Goal: Task Accomplishment & Management: Manage account settings

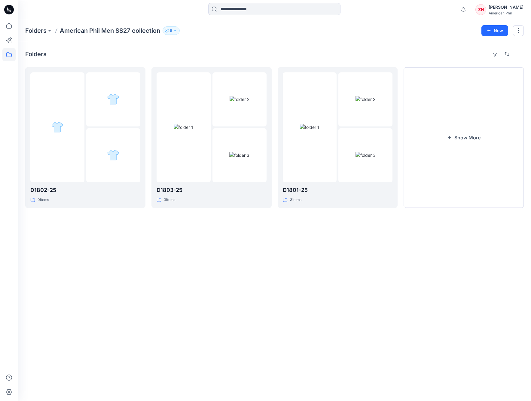
click at [96, 34] on p "American Phil Men SS27 collection" at bounding box center [110, 30] width 100 height 8
click at [98, 29] on p "American Phil Men SS27 collection" at bounding box center [110, 30] width 100 height 8
click at [41, 32] on p "Folders" at bounding box center [35, 30] width 21 height 8
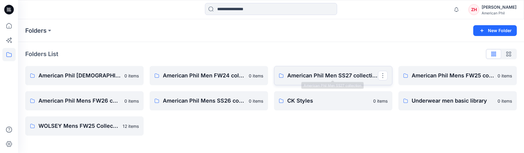
click at [348, 78] on p "American Phil Men SS27 collection" at bounding box center [333, 76] width 91 height 8
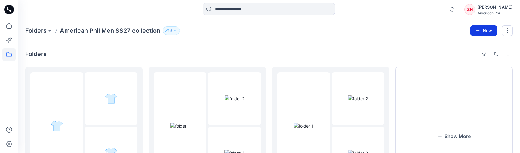
click at [429, 29] on button "New" at bounding box center [483, 30] width 27 height 11
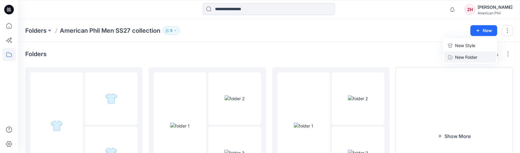
click at [429, 54] on p "New Folder" at bounding box center [466, 57] width 22 height 6
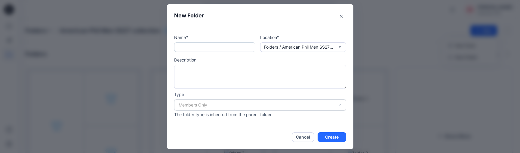
click at [237, 45] on input "text" at bounding box center [214, 47] width 81 height 10
type input "********"
click at [330, 137] on button "Create" at bounding box center [332, 138] width 29 height 10
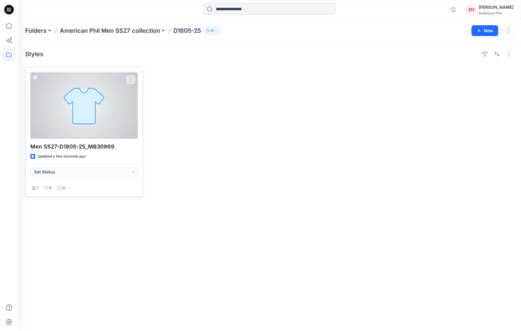
click at [115, 108] on div at bounding box center [84, 105] width 108 height 66
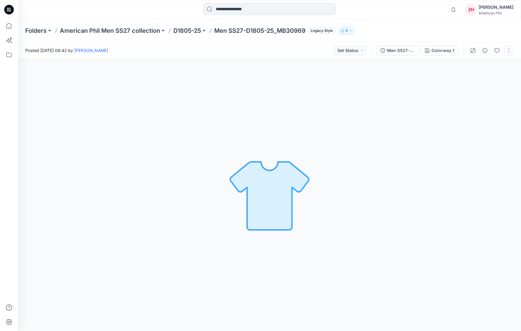
click at [510, 49] on button "button" at bounding box center [510, 51] width 10 height 10
click at [489, 65] on button "Edit" at bounding box center [484, 64] width 55 height 11
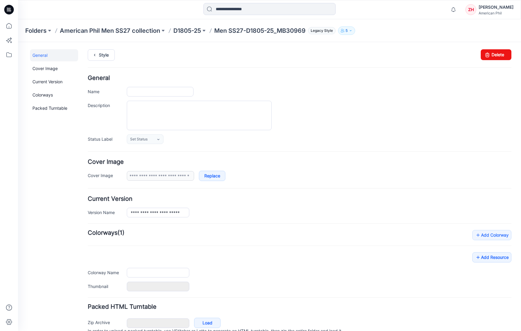
type input "**********"
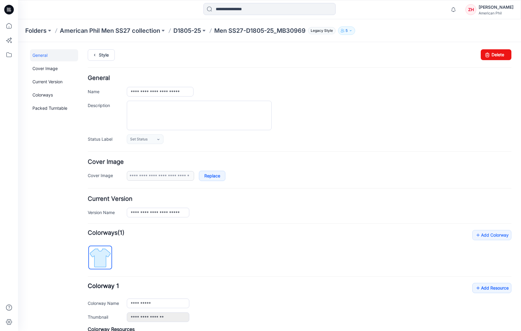
scroll to position [90, 0]
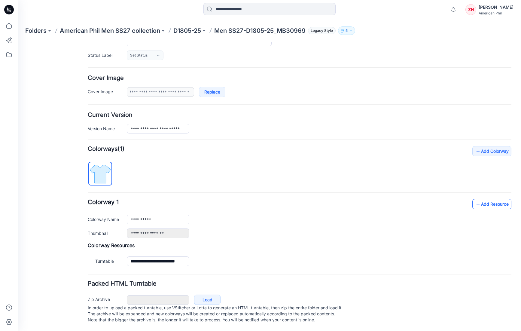
click at [484, 199] on link "Add Resource" at bounding box center [492, 204] width 39 height 10
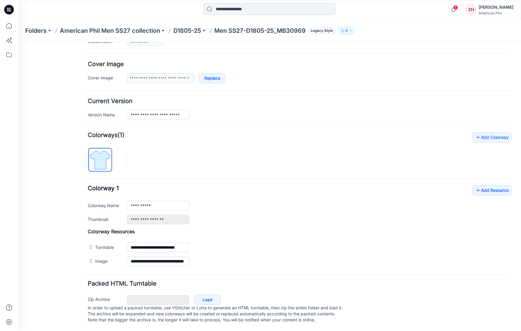
scroll to position [0, 0]
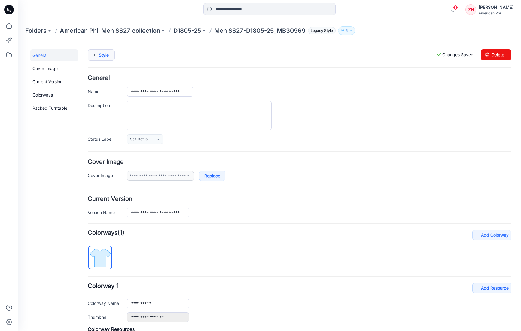
click at [104, 54] on link "Style" at bounding box center [101, 54] width 27 height 11
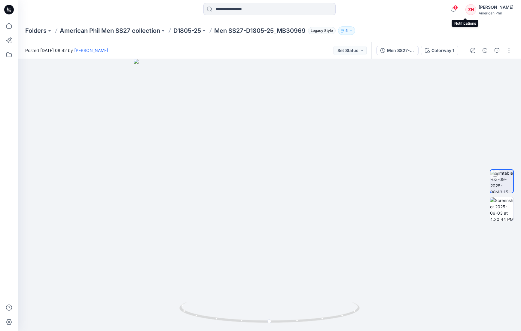
click at [458, 9] on span "1" at bounding box center [456, 7] width 5 height 5
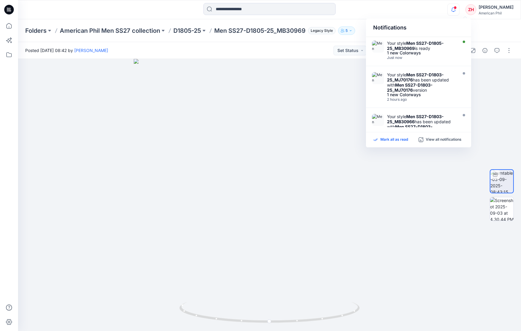
click at [390, 138] on p "Mark all as read" at bounding box center [395, 139] width 28 height 5
click at [411, 9] on div "Notifications Your style Men SS27-D1805-25_MB30969 is ready 1 new Colorways Jus…" at bounding box center [269, 9] width 503 height 13
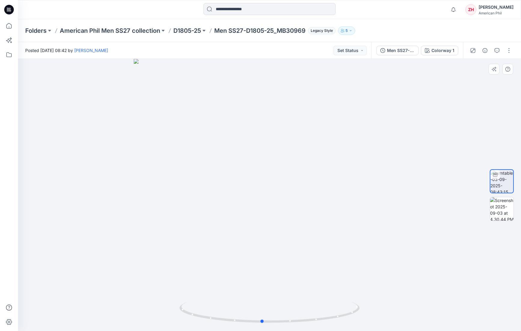
click at [373, 292] on div at bounding box center [269, 195] width 503 height 272
click at [509, 205] on img at bounding box center [502, 208] width 23 height 23
click at [498, 180] on img at bounding box center [502, 181] width 23 height 23
click at [502, 207] on img at bounding box center [502, 208] width 23 height 23
click at [512, 183] on img at bounding box center [502, 181] width 23 height 23
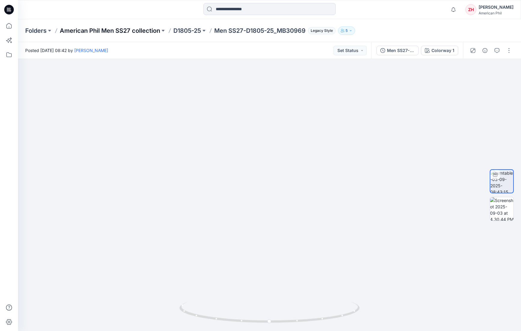
click at [125, 29] on p "American Phil Men SS27 collection" at bounding box center [110, 30] width 100 height 8
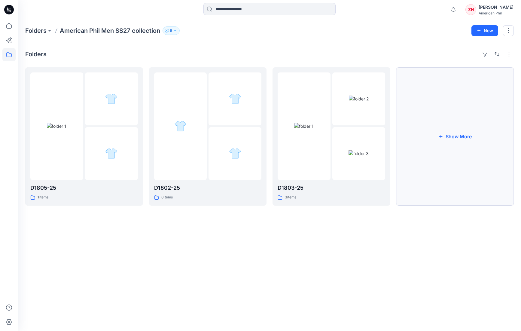
click at [435, 139] on button "Show More" at bounding box center [456, 136] width 118 height 138
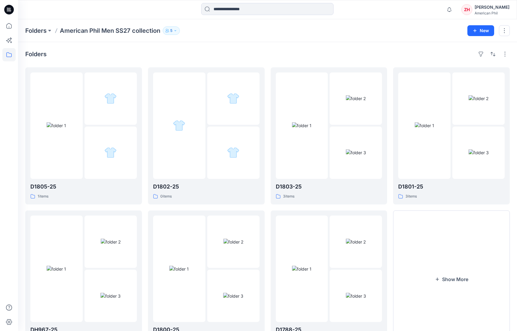
scroll to position [33, 0]
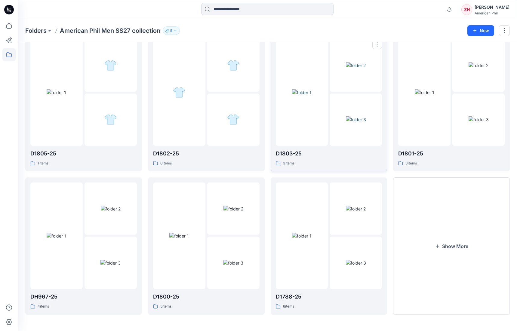
click at [312, 89] on img at bounding box center [302, 92] width 20 height 6
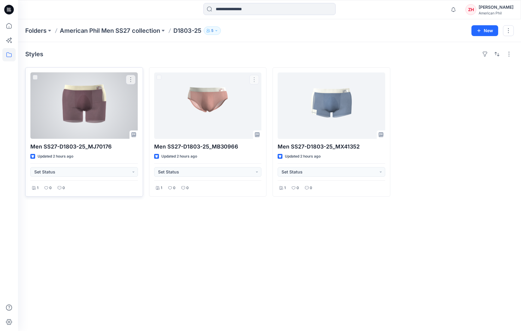
click at [98, 99] on div at bounding box center [84, 105] width 108 height 66
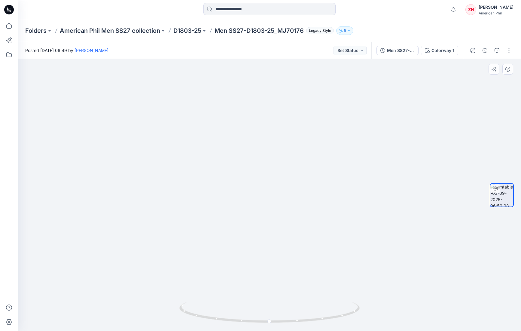
drag, startPoint x: 403, startPoint y: 186, endPoint x: 382, endPoint y: 188, distance: 21.7
click at [382, 188] on img at bounding box center [269, 171] width 375 height 319
drag, startPoint x: 351, startPoint y: 302, endPoint x: 323, endPoint y: 305, distance: 27.8
click at [323, 305] on div at bounding box center [269, 195] width 503 height 272
drag, startPoint x: 301, startPoint y: 321, endPoint x: 302, endPoint y: 315, distance: 6.3
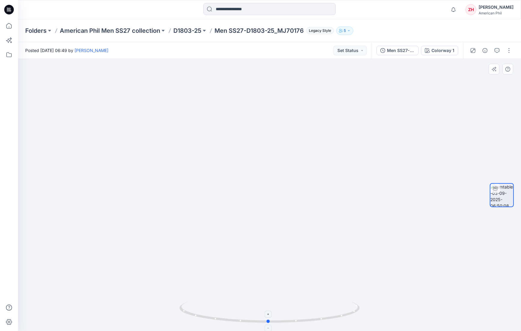
click at [302, 315] on icon at bounding box center [271, 313] width 182 height 23
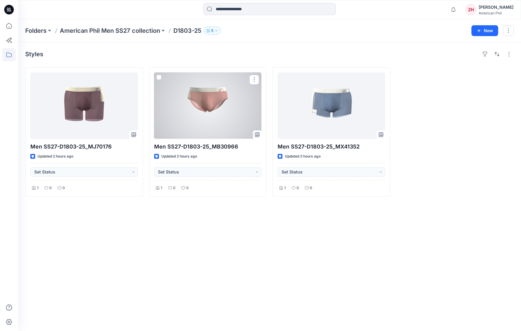
click at [199, 120] on div at bounding box center [208, 105] width 108 height 66
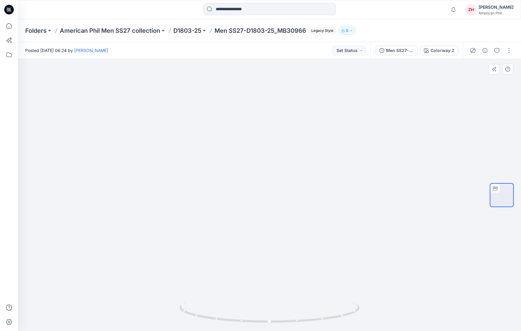
drag, startPoint x: 324, startPoint y: 298, endPoint x: 278, endPoint y: 298, distance: 45.4
click at [278, 298] on img at bounding box center [269, 170] width 375 height 322
drag, startPoint x: 309, startPoint y: 310, endPoint x: 305, endPoint y: 307, distance: 5.1
click at [305, 307] on icon at bounding box center [271, 313] width 182 height 23
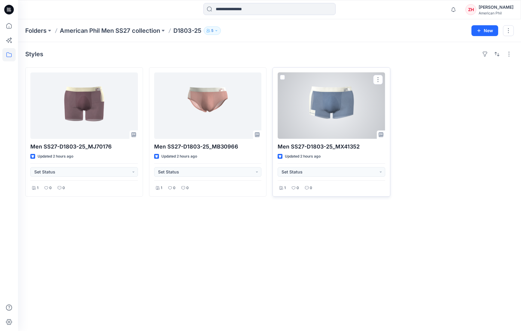
click at [337, 100] on div at bounding box center [332, 105] width 108 height 66
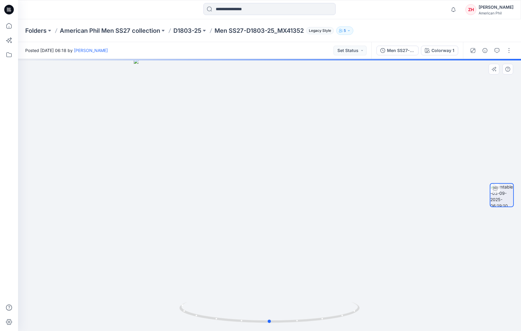
drag, startPoint x: 312, startPoint y: 303, endPoint x: 328, endPoint y: 241, distance: 63.1
click at [312, 302] on icon at bounding box center [271, 313] width 182 height 23
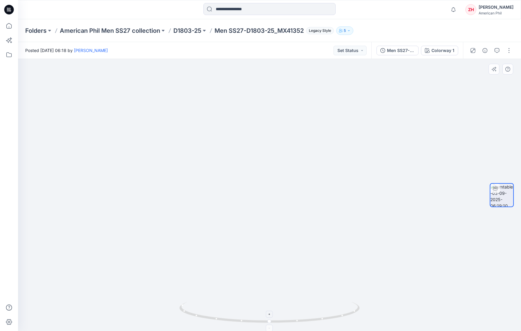
drag, startPoint x: 331, startPoint y: 288, endPoint x: 318, endPoint y: 311, distance: 26.4
click at [308, 288] on img at bounding box center [269, 163] width 401 height 336
drag, startPoint x: 304, startPoint y: 314, endPoint x: 319, endPoint y: 276, distance: 40.1
click at [316, 309] on icon at bounding box center [271, 313] width 182 height 23
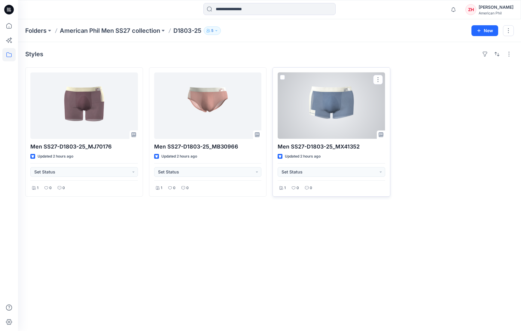
click at [362, 93] on div at bounding box center [332, 105] width 108 height 66
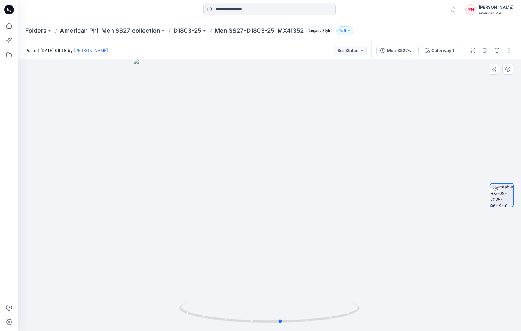
drag, startPoint x: 317, startPoint y: 298, endPoint x: 328, endPoint y: 287, distance: 16.2
click at [328, 287] on div at bounding box center [269, 195] width 503 height 272
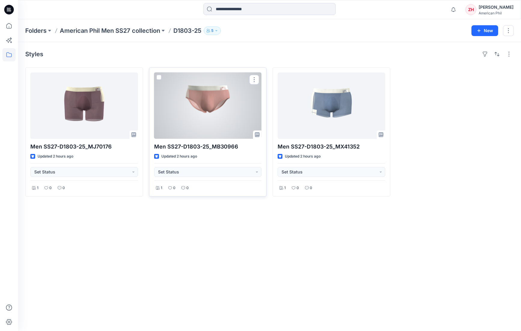
click at [236, 115] on div at bounding box center [208, 105] width 108 height 66
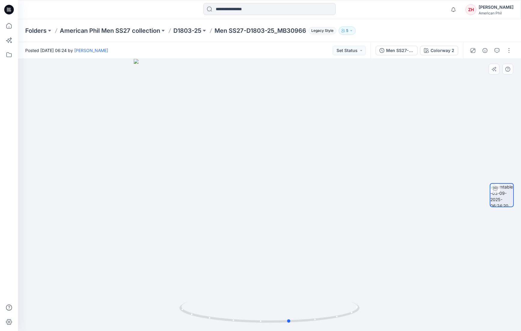
drag, startPoint x: 304, startPoint y: 243, endPoint x: 333, endPoint y: 235, distance: 30.3
click at [333, 235] on div at bounding box center [269, 195] width 503 height 272
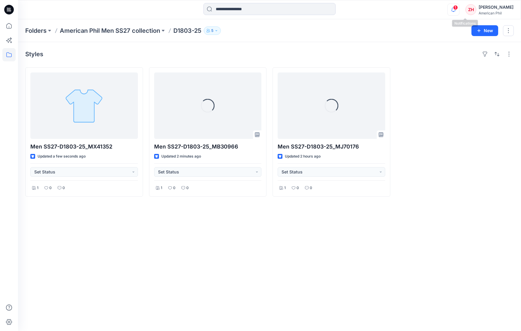
click at [460, 10] on icon "button" at bounding box center [453, 10] width 11 height 12
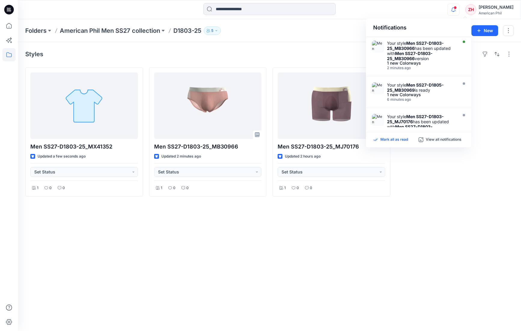
click at [380, 139] on div "Mark all as read" at bounding box center [396, 139] width 45 height 5
click at [342, 31] on div "Folders American Phil Men SS27 collection D1803-25 5" at bounding box center [246, 30] width 442 height 8
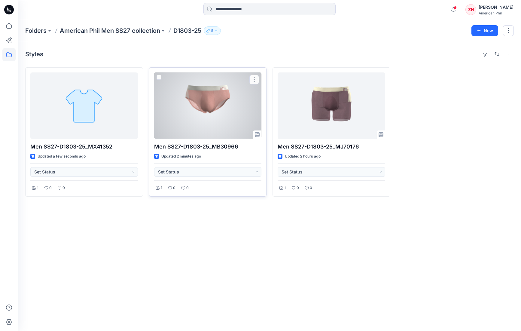
click at [243, 101] on div at bounding box center [208, 105] width 108 height 66
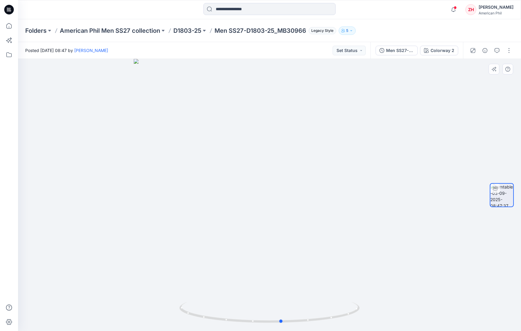
drag, startPoint x: 359, startPoint y: 288, endPoint x: 191, endPoint y: 269, distance: 169.5
click at [191, 269] on div at bounding box center [269, 195] width 503 height 272
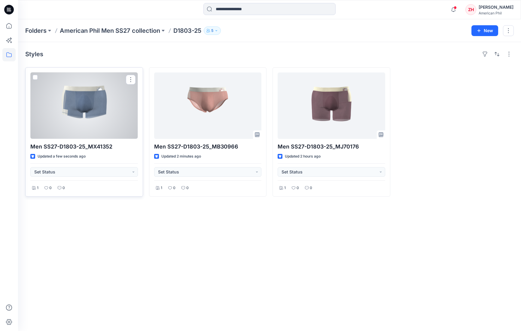
click at [114, 128] on div at bounding box center [84, 105] width 108 height 66
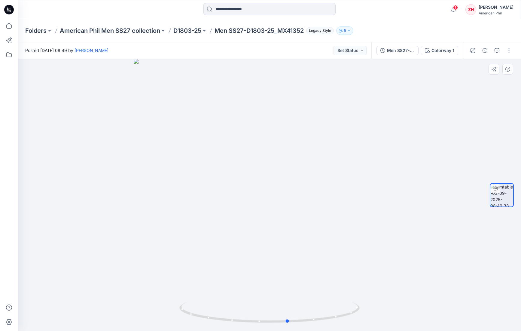
drag, startPoint x: 358, startPoint y: 265, endPoint x: 196, endPoint y: 246, distance: 162.8
click at [196, 246] on div at bounding box center [269, 195] width 503 height 272
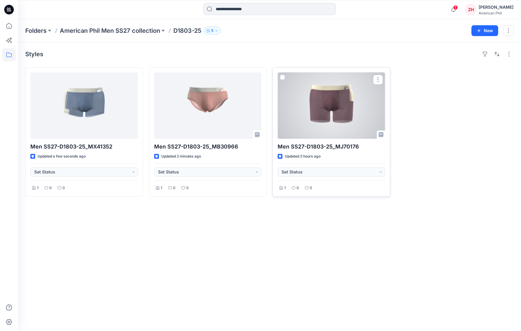
click at [355, 103] on div at bounding box center [332, 105] width 108 height 66
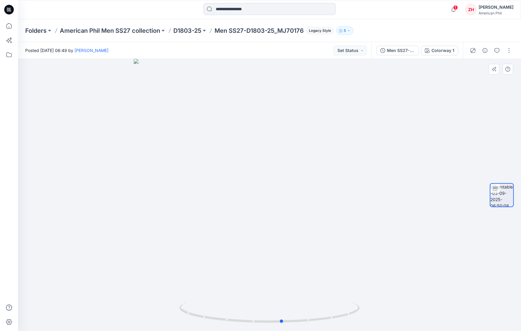
drag, startPoint x: 367, startPoint y: 234, endPoint x: 210, endPoint y: 217, distance: 158.2
click at [202, 218] on div at bounding box center [269, 195] width 503 height 272
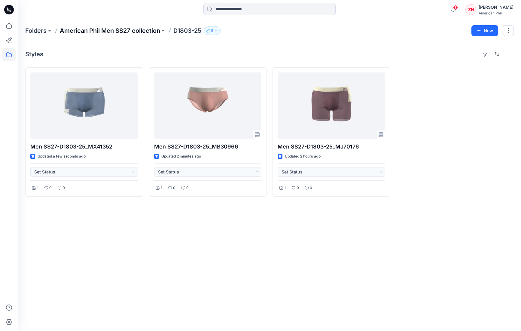
click at [122, 31] on p "American Phil Men SS27 collection" at bounding box center [110, 30] width 100 height 8
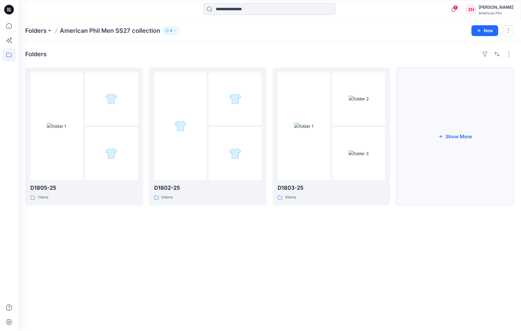
click at [455, 102] on button "Show More" at bounding box center [456, 136] width 118 height 138
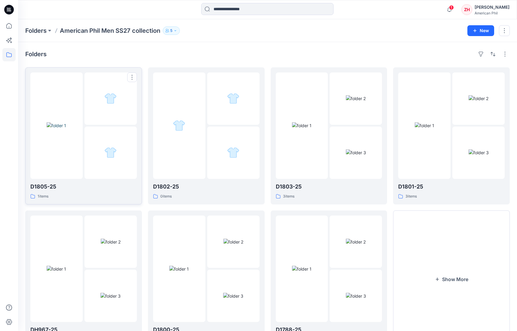
click at [62, 129] on img at bounding box center [57, 125] width 20 height 6
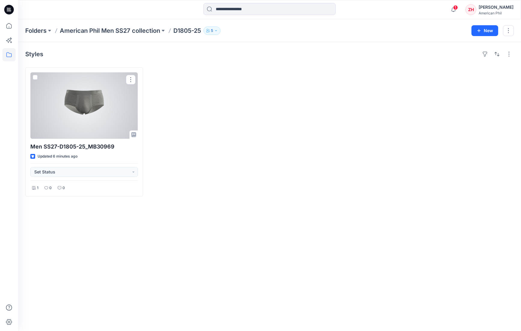
click at [112, 112] on div at bounding box center [84, 105] width 108 height 66
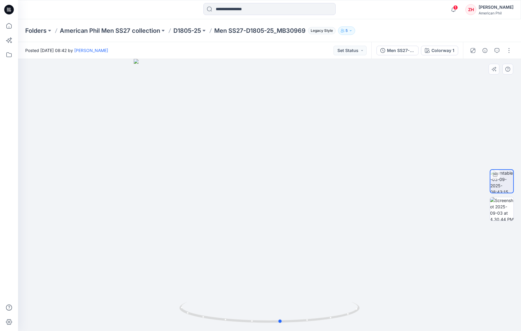
drag, startPoint x: 396, startPoint y: 247, endPoint x: 230, endPoint y: 234, distance: 166.2
click at [230, 234] on div at bounding box center [269, 195] width 503 height 272
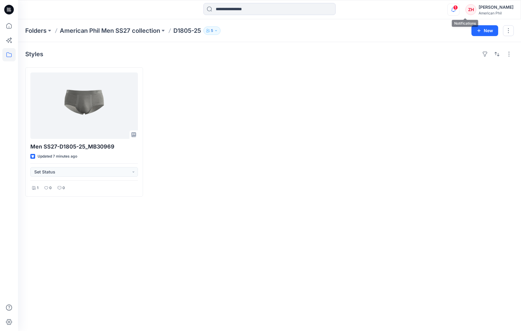
click at [460, 6] on icon "button" at bounding box center [453, 10] width 11 height 12
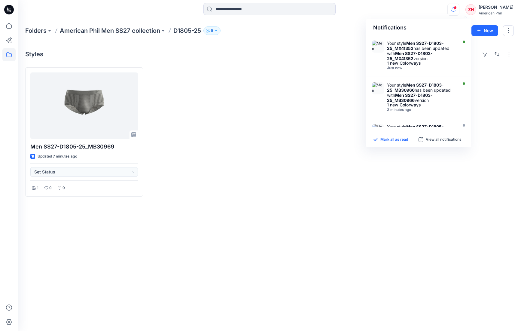
click at [388, 138] on p "Mark all as read" at bounding box center [395, 139] width 28 height 5
click at [132, 27] on p "American Phil Men SS27 collection" at bounding box center [110, 30] width 100 height 8
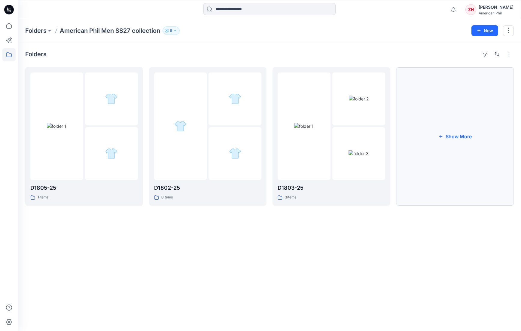
click at [452, 123] on button "Show More" at bounding box center [456, 136] width 118 height 138
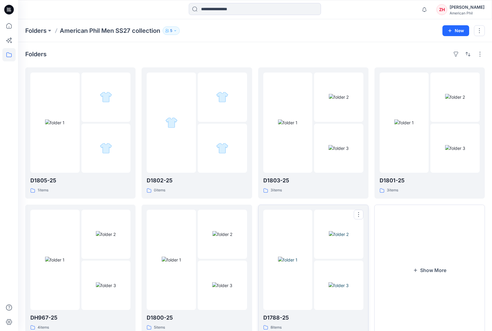
click at [329, 234] on img at bounding box center [339, 234] width 20 height 6
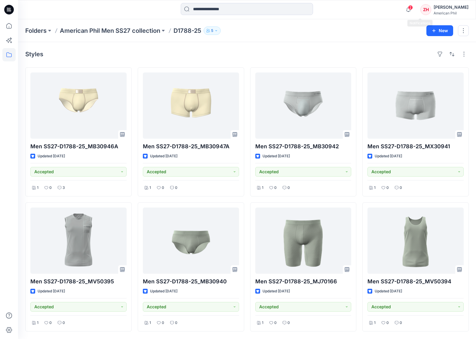
click at [413, 8] on span "2" at bounding box center [410, 7] width 5 height 5
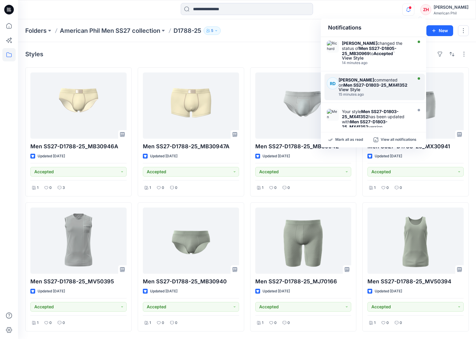
click at [378, 85] on strong "Men SS27-D1803-25_MX41352" at bounding box center [375, 84] width 64 height 5
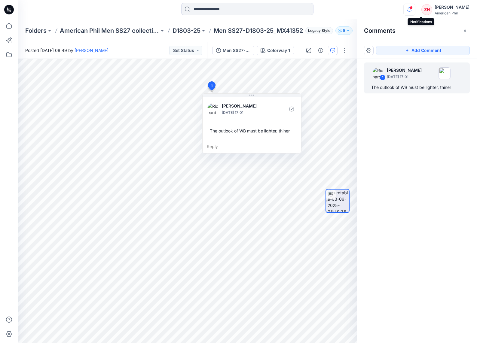
click at [415, 5] on icon "button" at bounding box center [409, 10] width 11 height 12
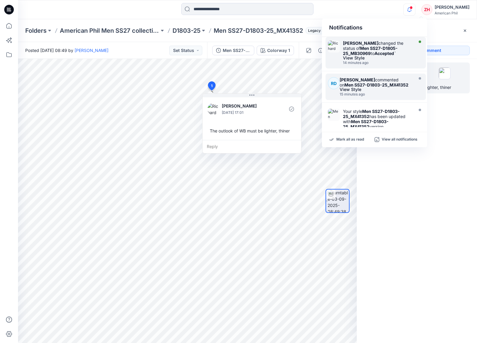
click at [379, 51] on strong "Accepted" at bounding box center [385, 53] width 20 height 5
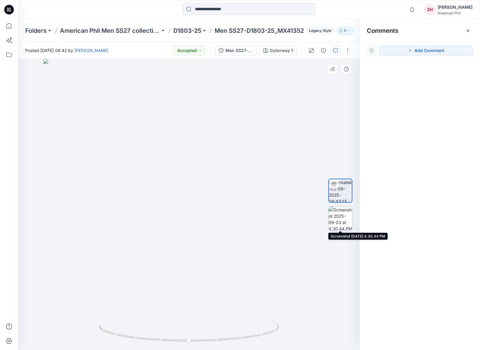
click at [349, 214] on img at bounding box center [339, 218] width 23 height 23
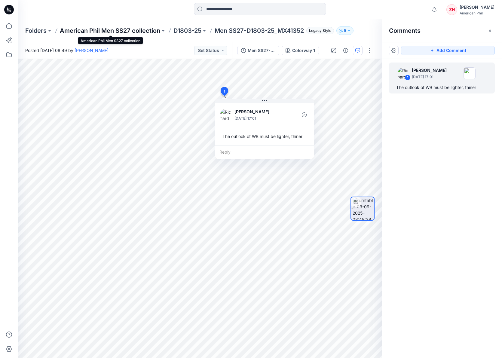
click at [84, 27] on p "American Phil Men SS27 collection" at bounding box center [110, 30] width 100 height 8
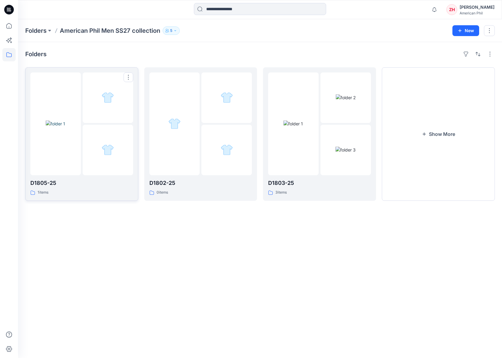
click at [57, 127] on img at bounding box center [56, 124] width 20 height 6
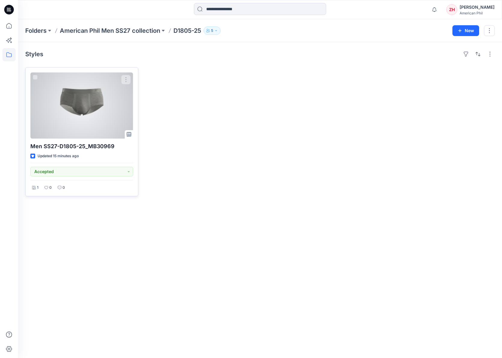
click at [113, 97] on div at bounding box center [81, 105] width 103 height 66
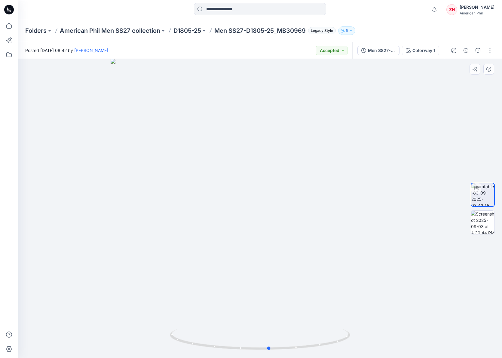
drag, startPoint x: 337, startPoint y: 207, endPoint x: 349, endPoint y: 205, distance: 12.7
click at [349, 205] on div at bounding box center [260, 208] width 484 height 299
click at [101, 31] on p "American Phil Men SS27 collection" at bounding box center [110, 30] width 100 height 8
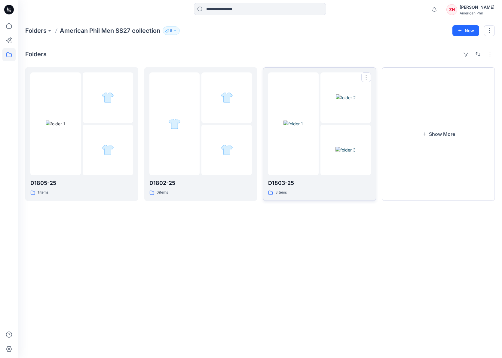
click at [348, 94] on img at bounding box center [346, 97] width 20 height 6
click at [58, 123] on img at bounding box center [56, 124] width 20 height 6
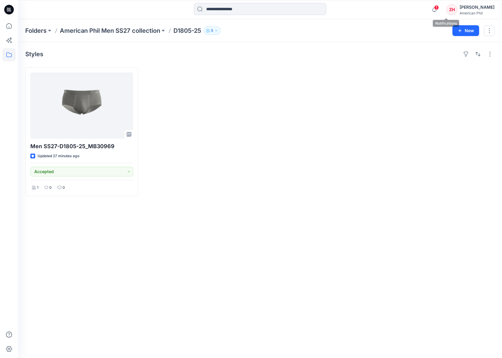
click at [439, 10] on span "1" at bounding box center [436, 7] width 5 height 5
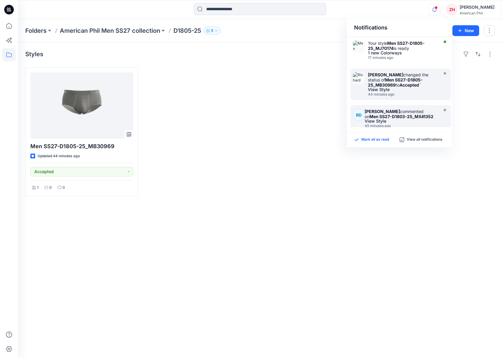
click at [369, 141] on p "Mark all as read" at bounding box center [375, 139] width 28 height 5
click at [389, 12] on div "Notifications Your style Men SS27-D1805-25_MJ70174 is ready 1 new Colorways 17 …" at bounding box center [260, 9] width 484 height 13
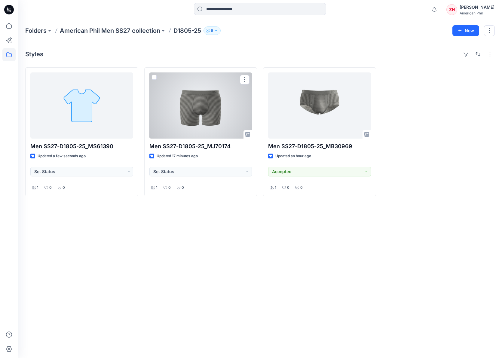
click at [221, 127] on div at bounding box center [200, 105] width 103 height 66
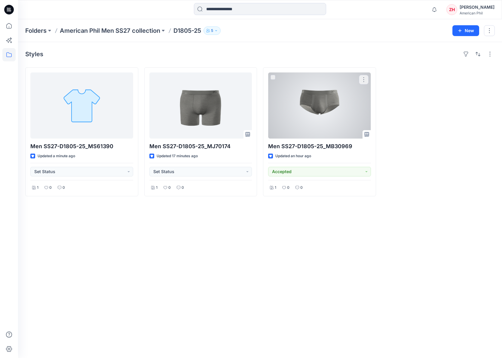
click at [235, 105] on div at bounding box center [200, 105] width 103 height 66
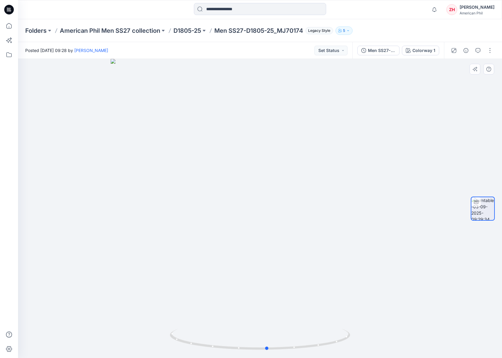
drag, startPoint x: 362, startPoint y: 234, endPoint x: 379, endPoint y: 234, distance: 16.8
click at [379, 234] on div at bounding box center [260, 208] width 484 height 299
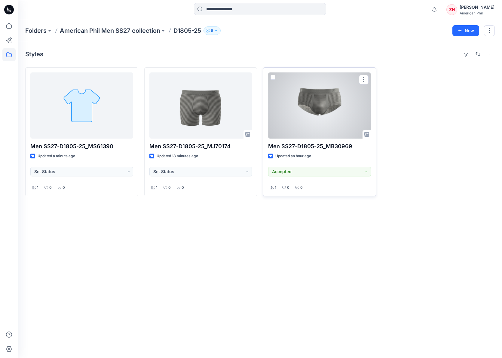
click at [305, 110] on div at bounding box center [319, 105] width 103 height 66
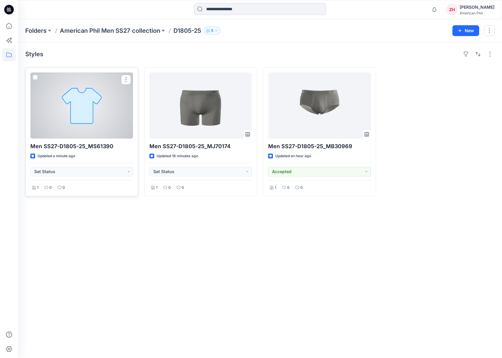
click at [87, 95] on div at bounding box center [81, 105] width 103 height 66
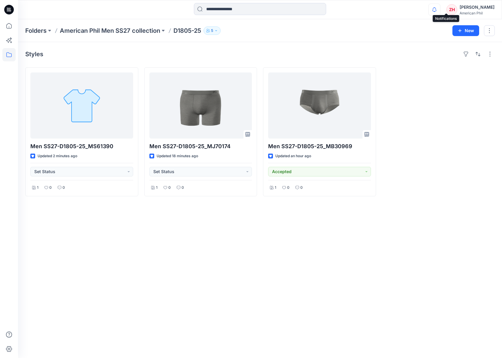
click at [440, 9] on icon "button" at bounding box center [434, 10] width 11 height 12
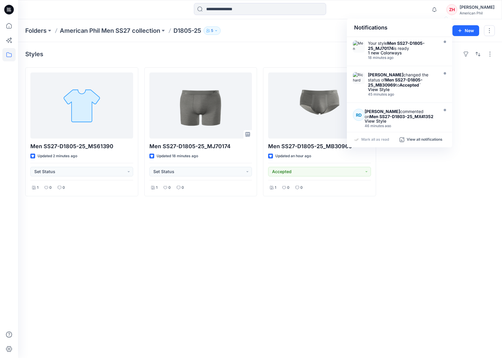
click at [408, 20] on div "Notifications" at bounding box center [399, 28] width 105 height 18
click at [411, 16] on div "Notifications Your style Men SS27-D1805-25_MJ70174 is ready 1 new Colorways 18 …" at bounding box center [260, 9] width 484 height 13
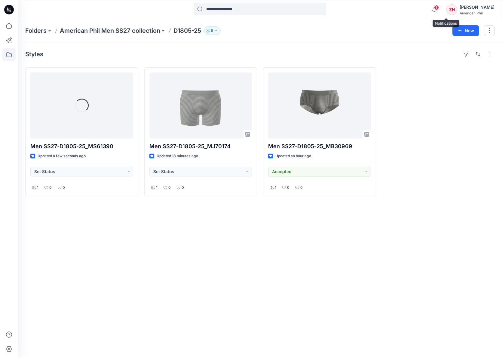
click at [439, 9] on span "1" at bounding box center [436, 7] width 5 height 5
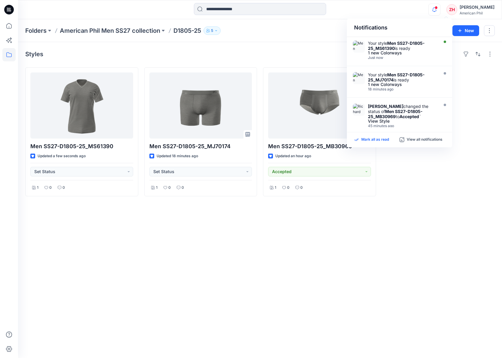
drag, startPoint x: 372, startPoint y: 141, endPoint x: 375, endPoint y: 140, distance: 3.8
click at [372, 141] on p "Mark all as read" at bounding box center [375, 139] width 28 height 5
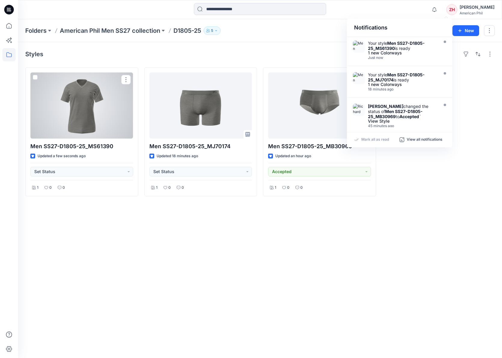
drag, startPoint x: 90, startPoint y: 113, endPoint x: 94, endPoint y: 114, distance: 4.8
click at [90, 113] on div at bounding box center [81, 105] width 103 height 66
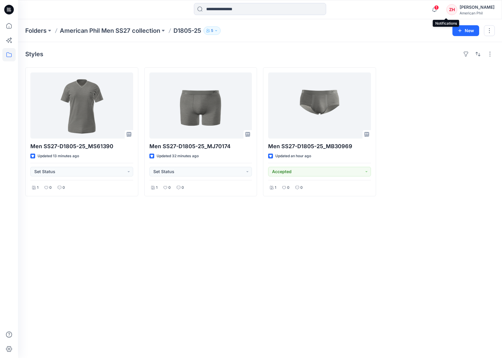
click at [439, 9] on span "1" at bounding box center [436, 7] width 5 height 5
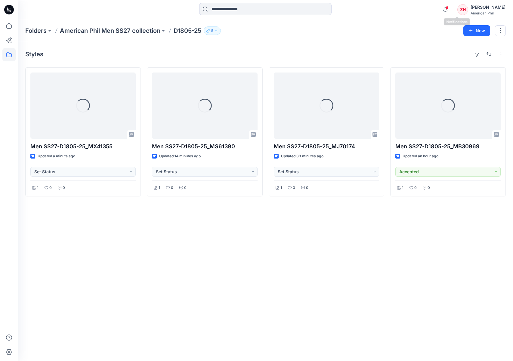
click at [448, 7] on span at bounding box center [446, 7] width 3 height 3
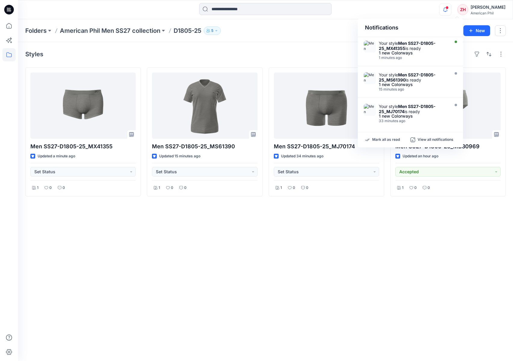
click at [321, 42] on div "Styles Men SS27-D1805-25_MX41355 Updated a minute ago Set Status 1 0 0 Men SS27…" at bounding box center [265, 201] width 495 height 319
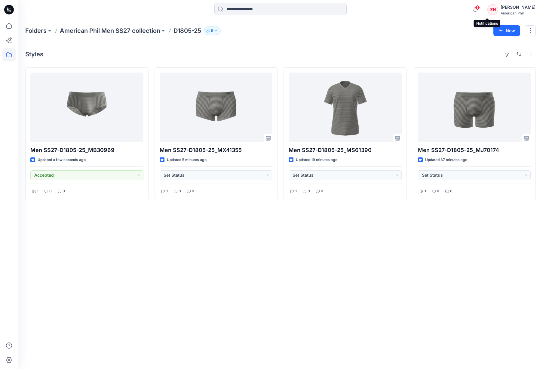
click at [480, 8] on span "1" at bounding box center [477, 7] width 5 height 5
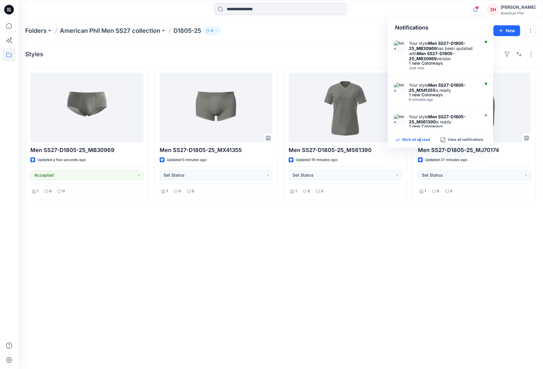
click at [421, 141] on p "Mark all as read" at bounding box center [416, 139] width 28 height 5
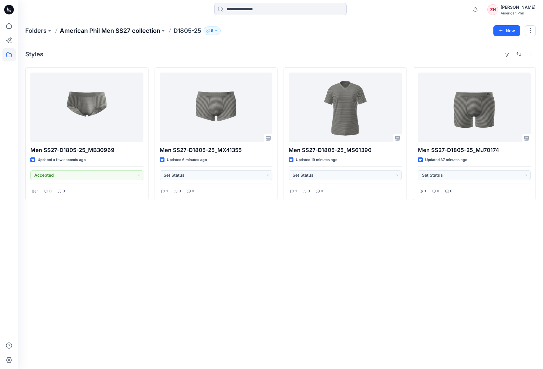
click at [146, 30] on p "American Phil Men SS27 collection" at bounding box center [110, 30] width 100 height 8
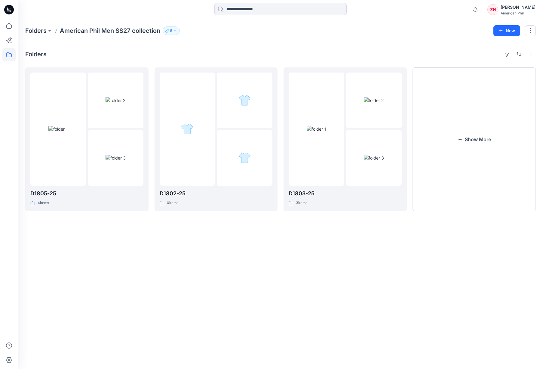
click at [256, 46] on div "Folders D1805-25 4 items D1802-25 0 items D1803-25 3 items Show More" at bounding box center [280, 205] width 525 height 327
click at [261, 45] on div "Folders D1805-25 4 items D1802-25 0 items D1803-25 3 items Show More" at bounding box center [280, 205] width 525 height 327
click at [270, 48] on div "Folders D1805-25 4 items D1802-25 0 items D1803-25 3 items Show More" at bounding box center [280, 205] width 525 height 327
click at [266, 45] on div "Folders D1805-25 4 items D1802-25 0 items D1803-25 3 items Show More" at bounding box center [280, 205] width 525 height 327
click at [380, 97] on img at bounding box center [374, 100] width 20 height 6
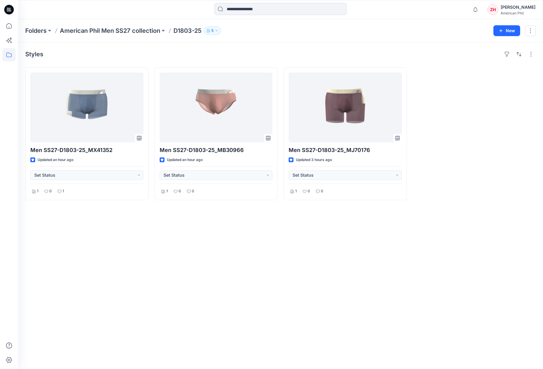
drag, startPoint x: 427, startPoint y: 50, endPoint x: 376, endPoint y: 37, distance: 53.1
click at [427, 50] on div "Styles" at bounding box center [280, 54] width 511 height 10
click at [73, 2] on div "Notifications Your style Men SS27-D1805-25_MB30969 has been updated with Men SS…" at bounding box center [280, 9] width 525 height 19
click at [86, 31] on p "American Phil Men SS27 collection" at bounding box center [110, 30] width 100 height 8
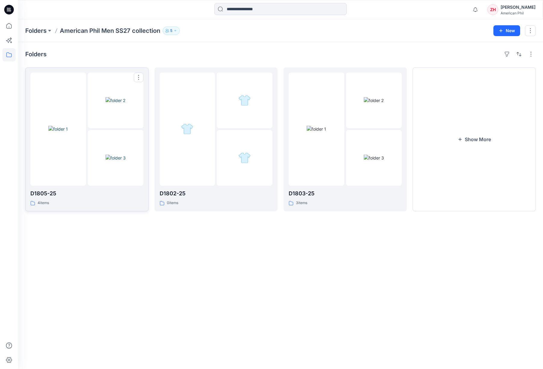
click at [77, 91] on div at bounding box center [58, 128] width 56 height 113
click at [371, 97] on img at bounding box center [374, 100] width 20 height 6
